Goal: Task Accomplishment & Management: Manage account settings

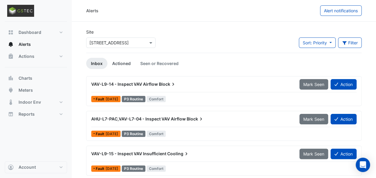
click at [115, 63] on link "Actioned" at bounding box center [121, 63] width 28 height 11
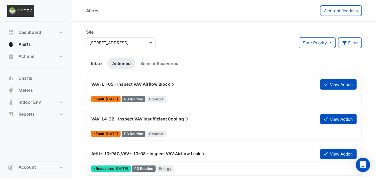
click at [105, 63] on link "Inbox" at bounding box center [96, 63] width 21 height 11
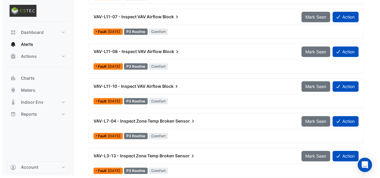
scroll to position [311, 0]
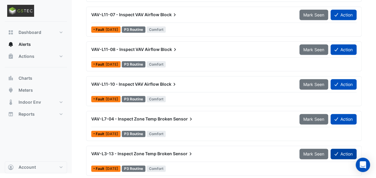
click at [338, 155] on button "Action" at bounding box center [343, 153] width 26 height 10
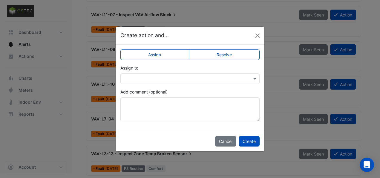
click at [171, 79] on input "text" at bounding box center [184, 79] width 121 height 6
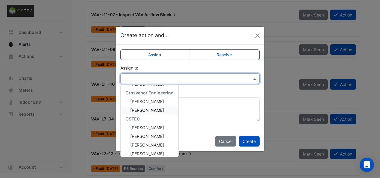
scroll to position [77, 0]
click at [137, 137] on span "[PERSON_NAME]" at bounding box center [147, 135] width 34 height 5
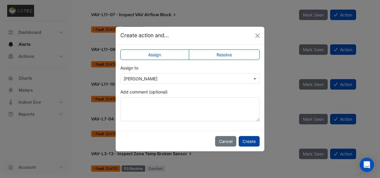
click at [251, 143] on button "Create" at bounding box center [249, 141] width 21 height 10
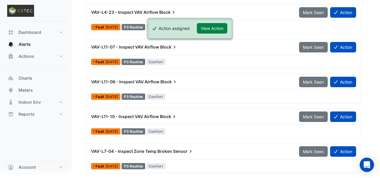
scroll to position [276, 0]
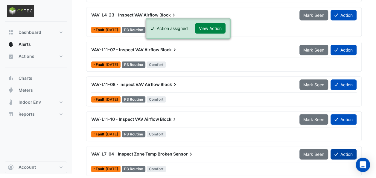
click at [340, 152] on button "Action" at bounding box center [343, 154] width 26 height 10
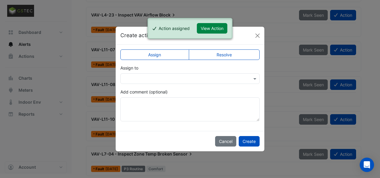
click at [207, 80] on input "text" at bounding box center [184, 79] width 121 height 6
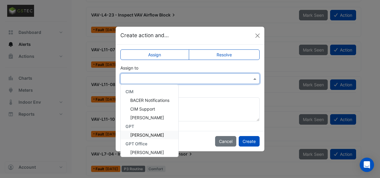
scroll to position [80, 0]
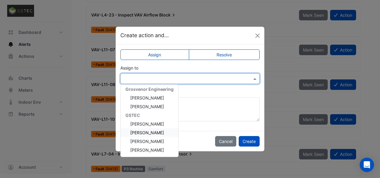
click at [141, 132] on span "[PERSON_NAME]" at bounding box center [147, 132] width 34 height 5
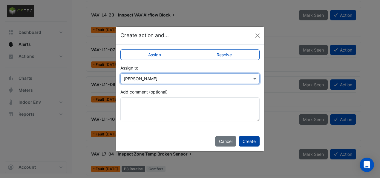
click at [247, 142] on button "Create" at bounding box center [249, 141] width 21 height 10
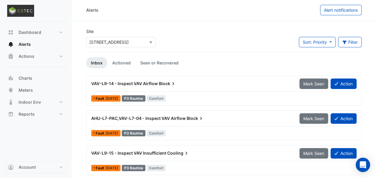
scroll to position [0, 0]
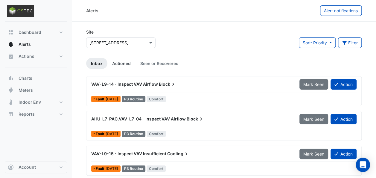
click at [123, 66] on link "Actioned" at bounding box center [121, 63] width 28 height 11
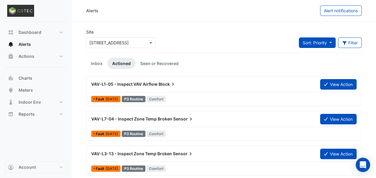
click at [332, 42] on button "Sort: Priority" at bounding box center [317, 42] width 37 height 10
click at [333, 42] on button "Sort: Priority" at bounding box center [317, 42] width 37 height 10
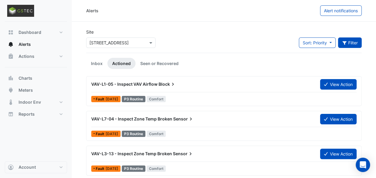
click at [346, 42] on icon "button" at bounding box center [344, 43] width 5 height 4
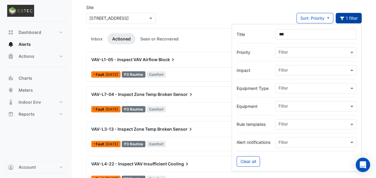
scroll to position [24, 0]
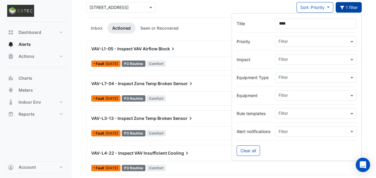
scroll to position [35, 0]
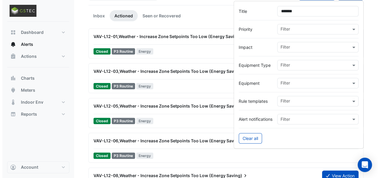
scroll to position [39, 0]
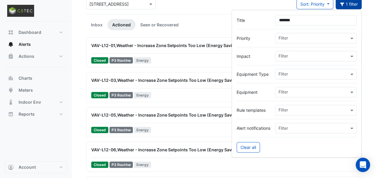
type input "*******"
click at [183, 112] on span "VAV-L12-05,Weather - Increase Zone Setpoints Too Low (Energy" at bounding box center [157, 114] width 132 height 5
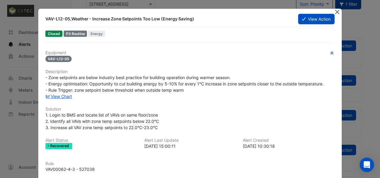
click at [334, 12] on button "Close" at bounding box center [337, 12] width 6 height 6
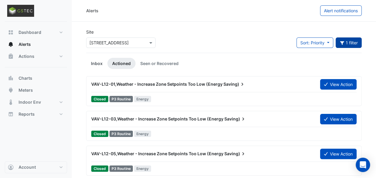
click at [100, 63] on link "Inbox" at bounding box center [96, 63] width 21 height 11
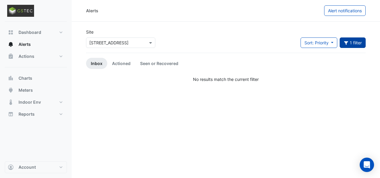
click at [346, 46] on button "1 filter" at bounding box center [353, 42] width 26 height 10
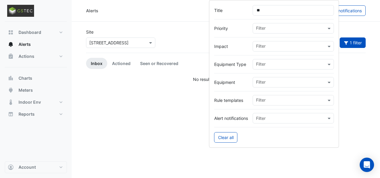
type input "*"
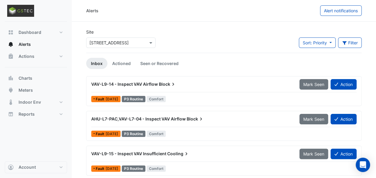
click at [224, 150] on div "VAV-L9-15 - Inspect VAV Insufficient Cooling" at bounding box center [191, 153] width 201 height 6
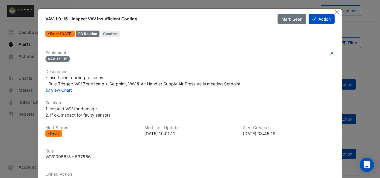
click at [366, 72] on ngb-modal-window "VAV-L9-15 - Inspect VAV Insufficient Cooling Mark Seen Action Fault [DATE] P3 R…" at bounding box center [190, 89] width 380 height 178
click at [334, 12] on button "Close" at bounding box center [337, 12] width 6 height 6
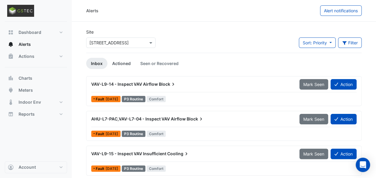
click at [119, 67] on link "Actioned" at bounding box center [121, 63] width 28 height 11
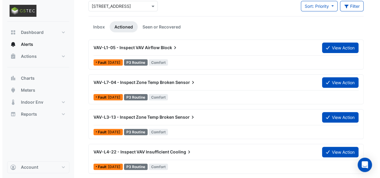
scroll to position [37, 0]
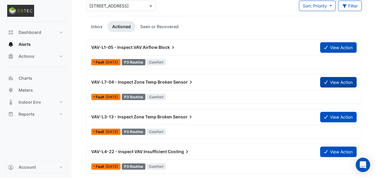
click at [322, 82] on button "View Action" at bounding box center [338, 82] width 36 height 10
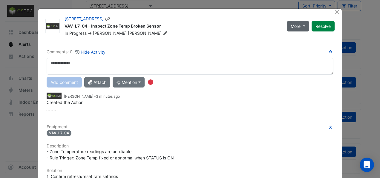
click at [292, 30] on button "More" at bounding box center [298, 26] width 22 height 10
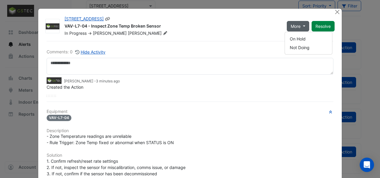
click at [292, 30] on button "More" at bounding box center [298, 26] width 22 height 10
click at [296, 25] on span "More" at bounding box center [296, 26] width 10 height 6
click at [296, 37] on button "On Hold" at bounding box center [308, 38] width 47 height 9
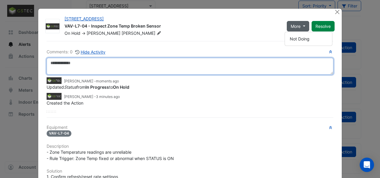
click at [136, 64] on textarea at bounding box center [190, 66] width 287 height 17
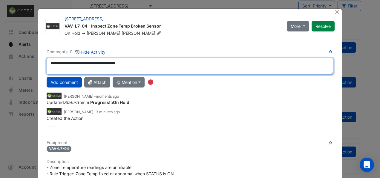
type textarea "**********"
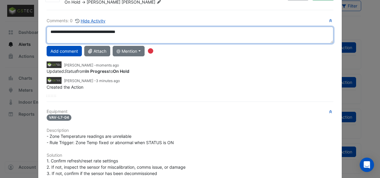
scroll to position [0, 0]
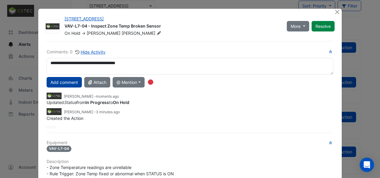
click at [68, 82] on button "Add comment" at bounding box center [64, 82] width 35 height 10
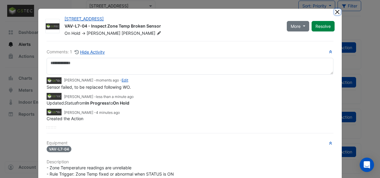
click at [336, 12] on button "Close" at bounding box center [337, 12] width 6 height 6
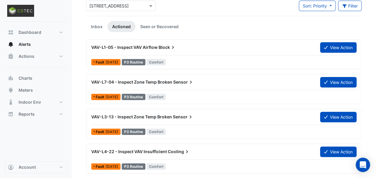
click at [191, 83] on icon at bounding box center [191, 82] width 6 height 6
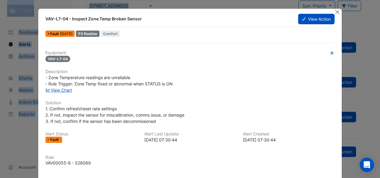
drag, startPoint x: 144, startPoint y: 18, endPoint x: 42, endPoint y: 17, distance: 101.9
click at [42, 17] on div "VAV-L7-04 - Inspect Zone Temp Broken Sensor" at bounding box center [168, 18] width 253 height 11
copy div "VAV-L7-04 - Inspect Zone Temp Broken Sensor"
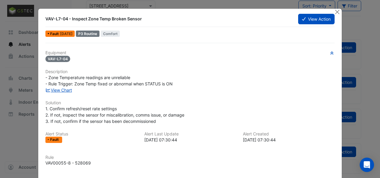
click at [199, 68] on div "Equipment VAV-L7-04 Description - Zone Temperature readings are unreliable - Ru…" at bounding box center [189, 122] width 289 height 145
click at [335, 11] on button "Close" at bounding box center [337, 12] width 6 height 6
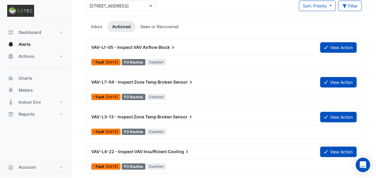
click at [173, 114] on span "Sensor" at bounding box center [183, 117] width 21 height 6
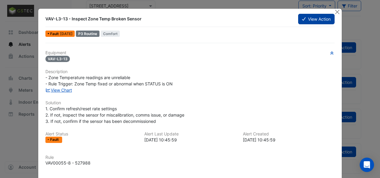
click at [303, 18] on button "View Action" at bounding box center [316, 19] width 36 height 10
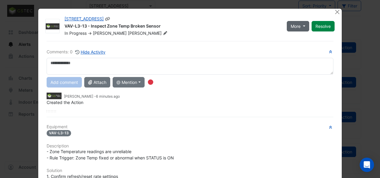
click at [291, 25] on span "More" at bounding box center [296, 26] width 10 height 6
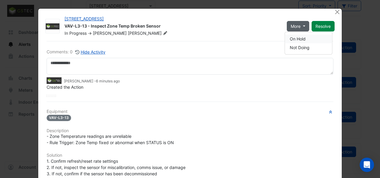
click at [296, 39] on button "On Hold" at bounding box center [308, 38] width 47 height 9
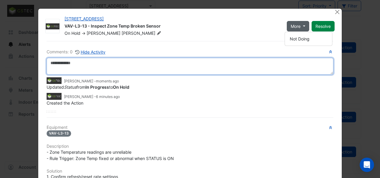
click at [159, 67] on textarea at bounding box center [190, 66] width 287 height 17
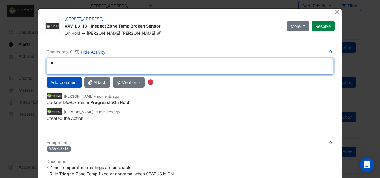
type textarea "*"
type textarea "**********"
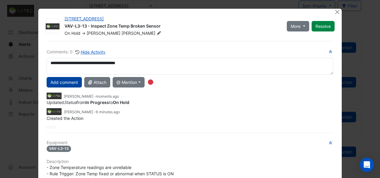
click at [59, 79] on button "Add comment" at bounding box center [64, 82] width 35 height 10
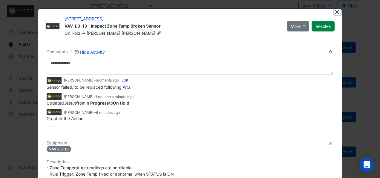
click at [335, 13] on button "Close" at bounding box center [337, 12] width 6 height 6
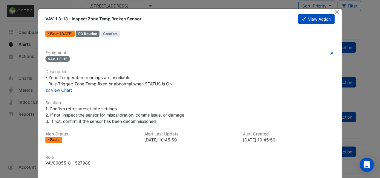
drag, startPoint x: 143, startPoint y: 16, endPoint x: 42, endPoint y: 17, distance: 101.0
click at [42, 17] on div "VAV-L3-13 - Inspect Zone Temp Broken Sensor" at bounding box center [168, 18] width 253 height 11
copy div "VAV-L3-13 - Inspect Zone Temp Broken Sensor"
click at [42, 17] on div "VAV-L3-13 - Inspect Zone Temp Broken Sensor" at bounding box center [168, 18] width 253 height 11
